Goal: Task Accomplishment & Management: Manage account settings

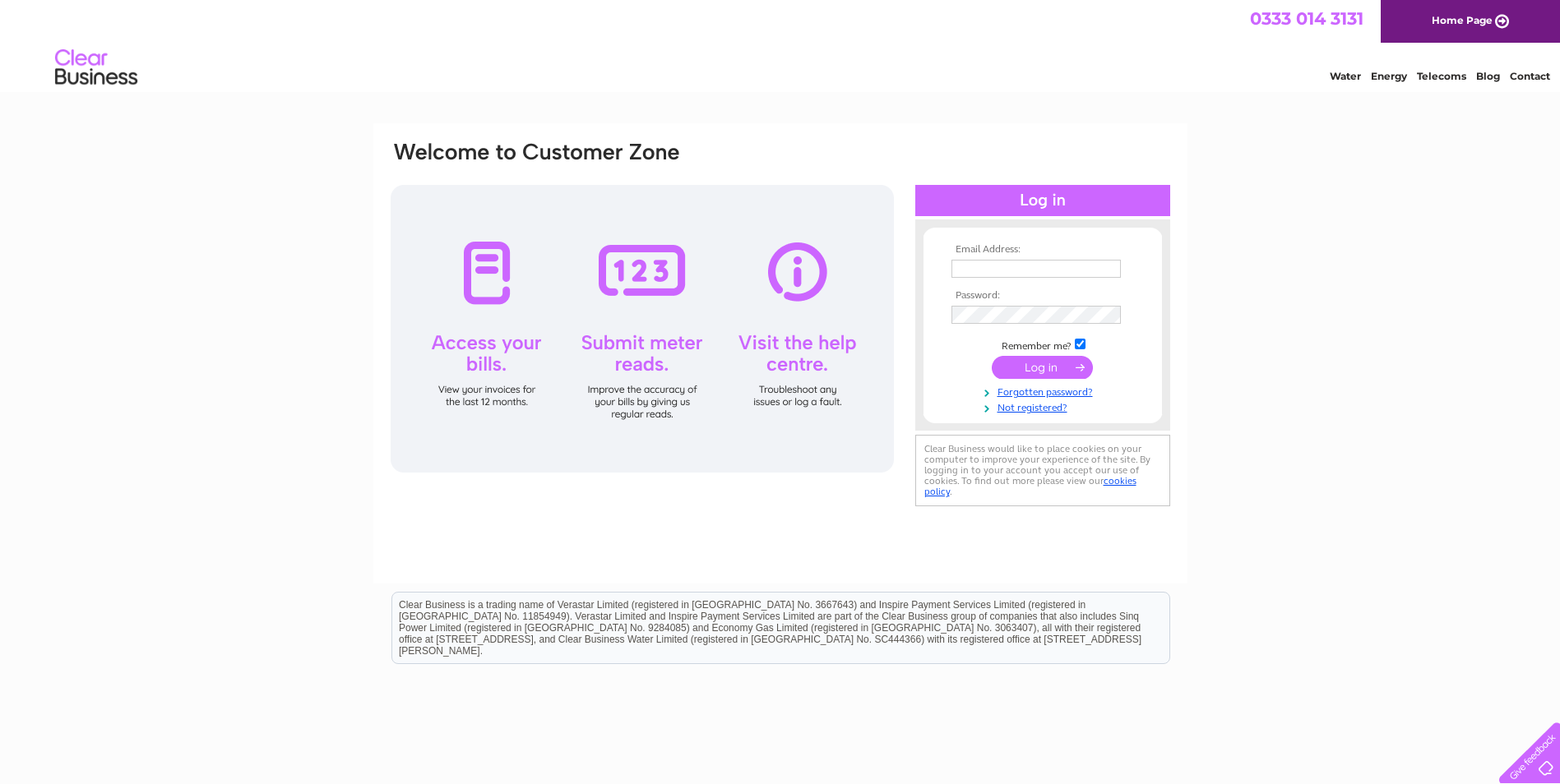
type input "admin@titantorque.co.uk"
click at [1068, 368] on input "submit" at bounding box center [1042, 368] width 101 height 23
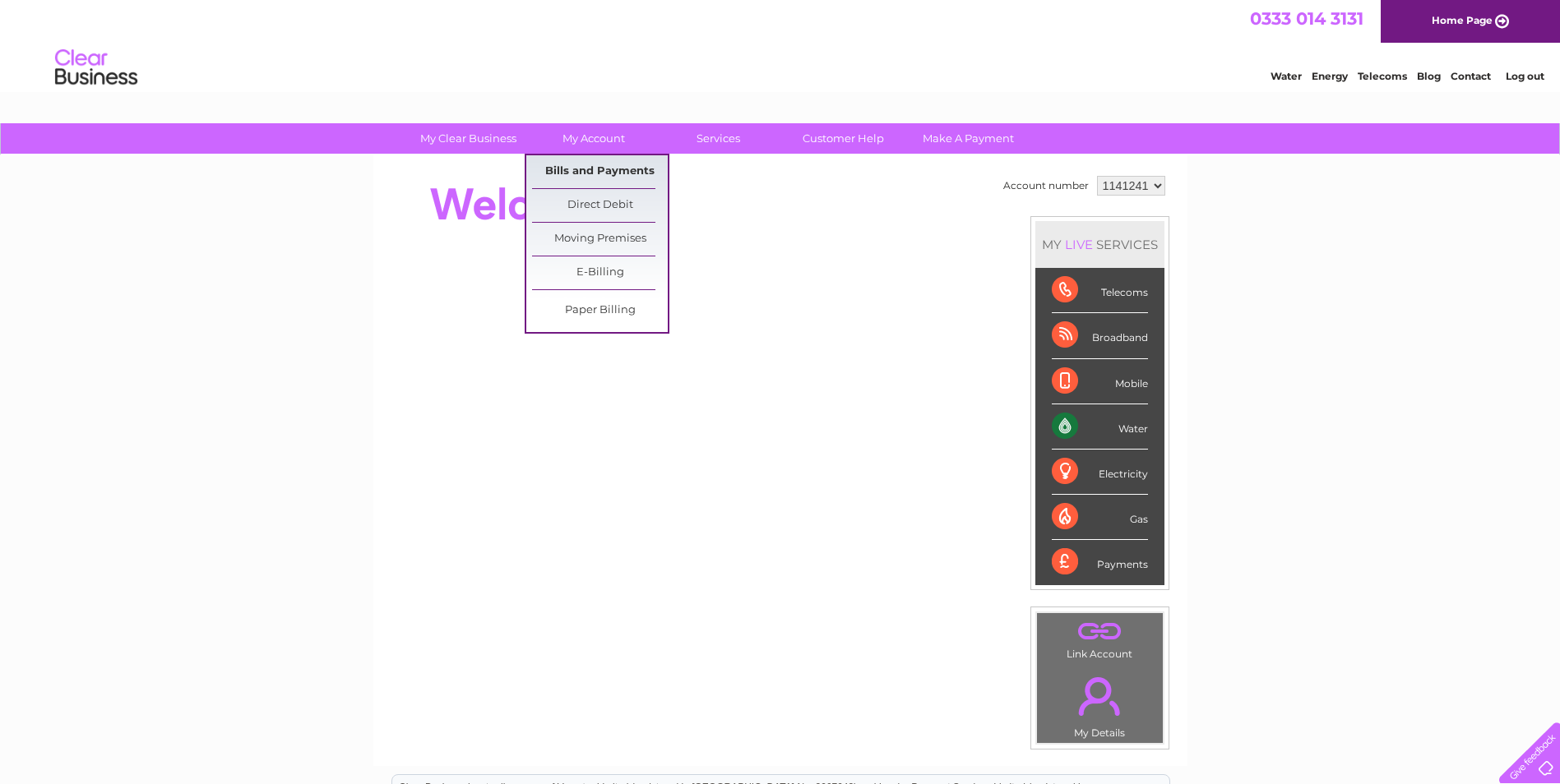
click at [603, 165] on link "Bills and Payments" at bounding box center [600, 171] width 136 height 33
click at [601, 171] on link "Bills and Payments" at bounding box center [600, 171] width 136 height 33
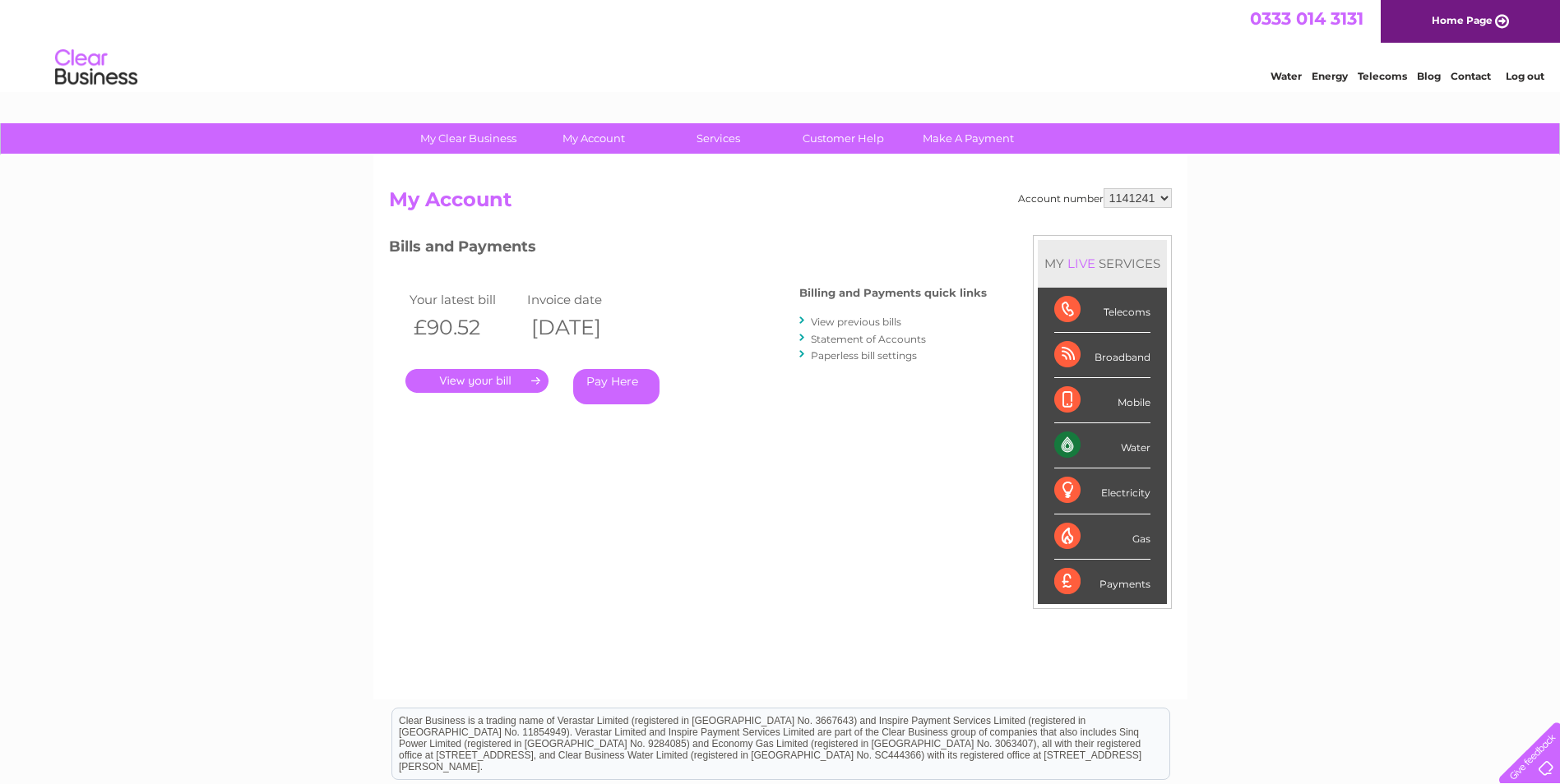
click at [488, 378] on link "." at bounding box center [477, 380] width 143 height 24
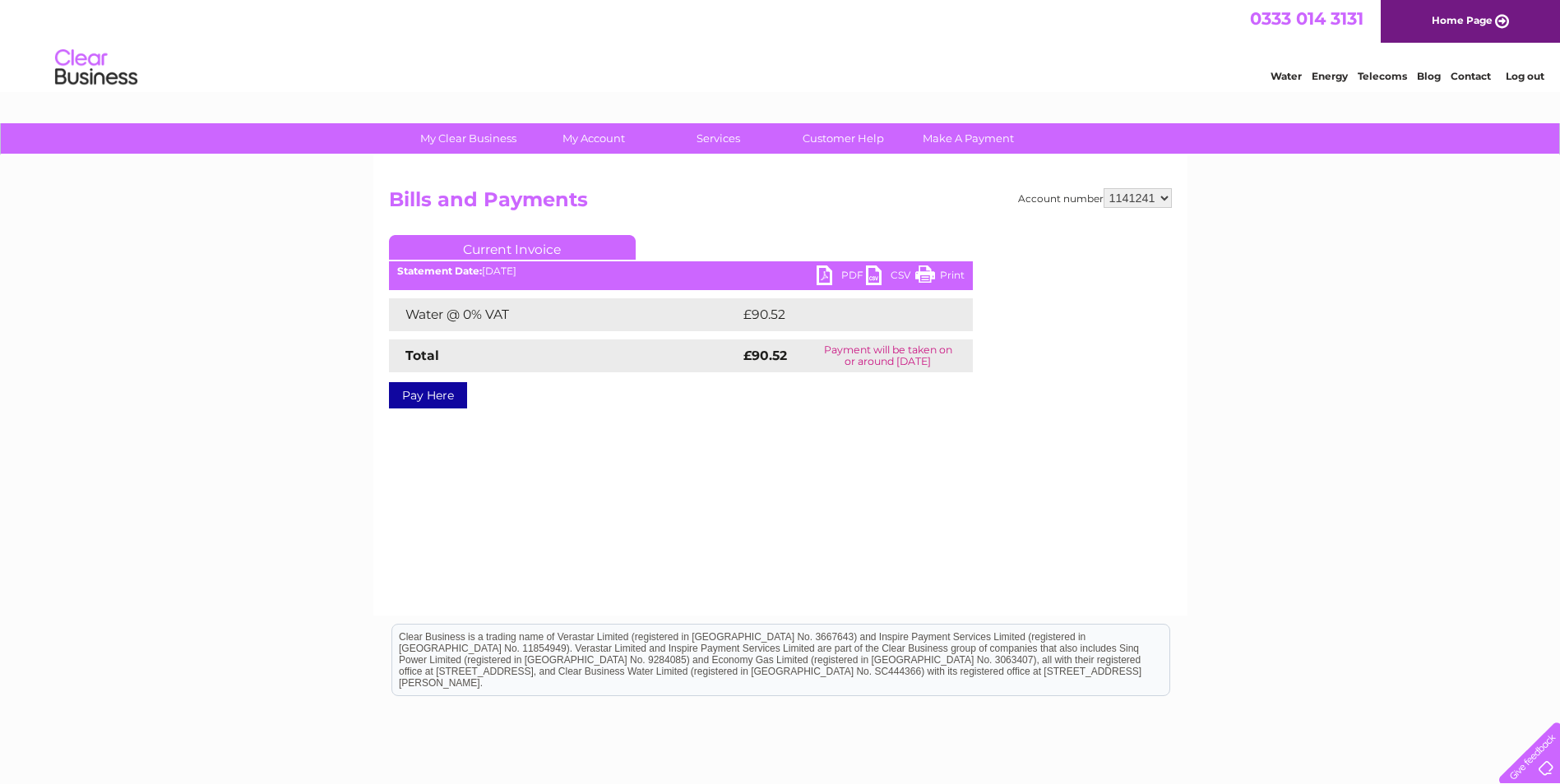
click at [829, 274] on link "PDF" at bounding box center [841, 277] width 49 height 24
